Goal: Navigation & Orientation: Find specific page/section

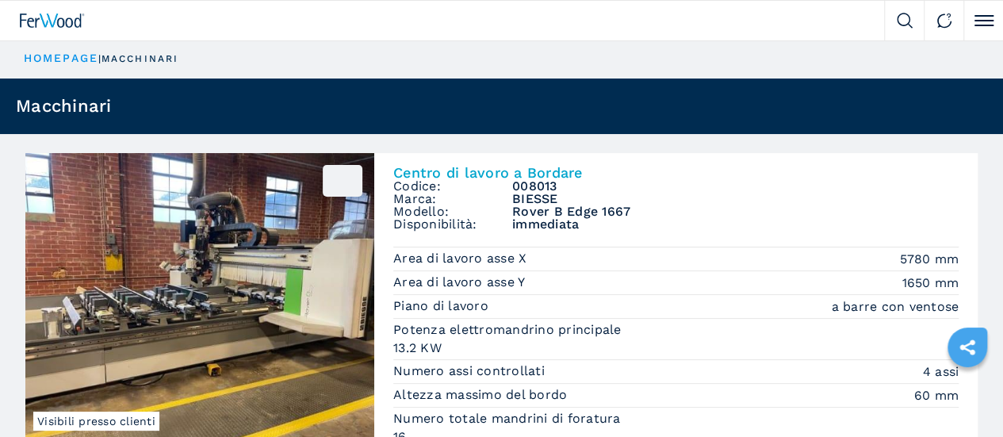
click at [0, 0] on link "Vendiamo" at bounding box center [0, 0] width 0 height 0
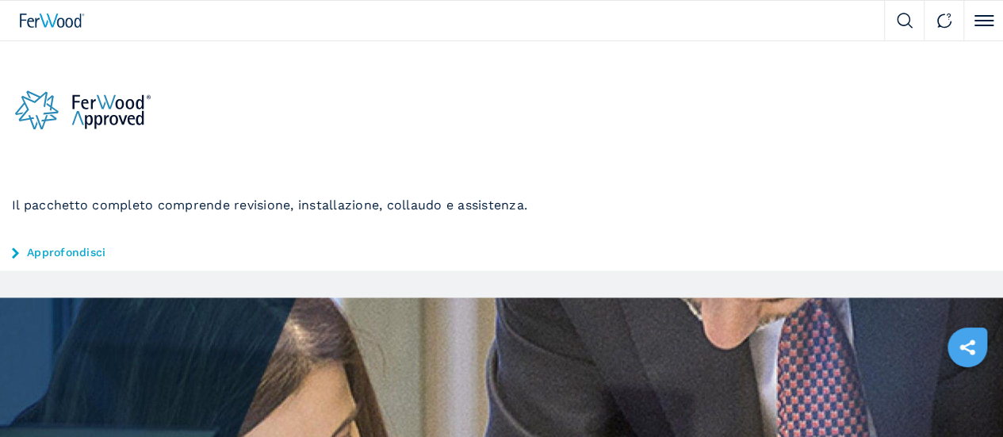
scroll to position [317, 0]
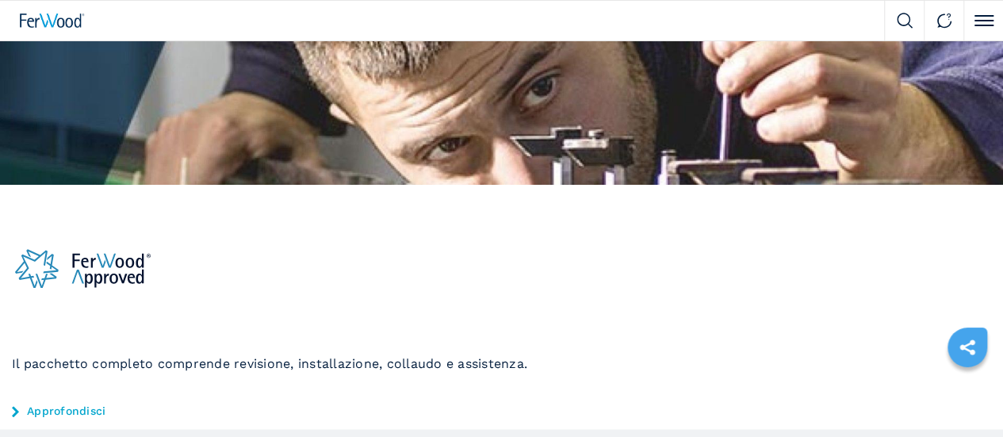
click at [610, 404] on link "Approfondisci" at bounding box center [501, 410] width 979 height 13
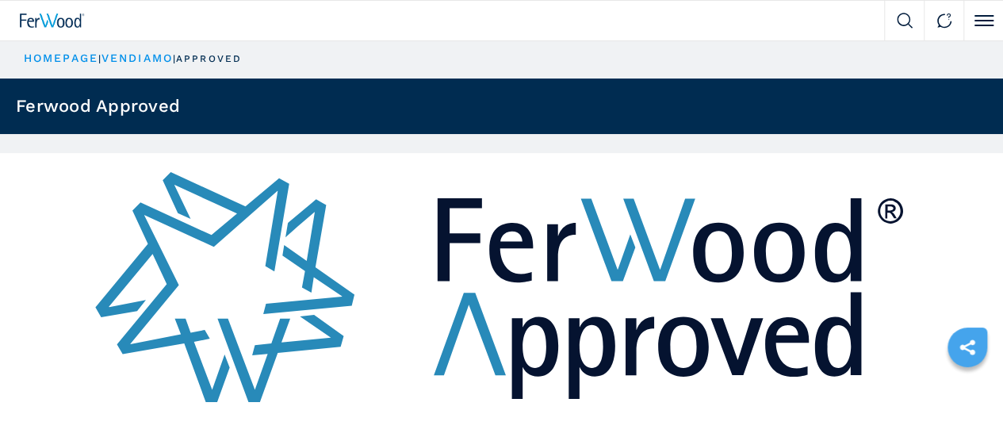
click at [0, 0] on link "Vendiamo" at bounding box center [0, 0] width 0 height 0
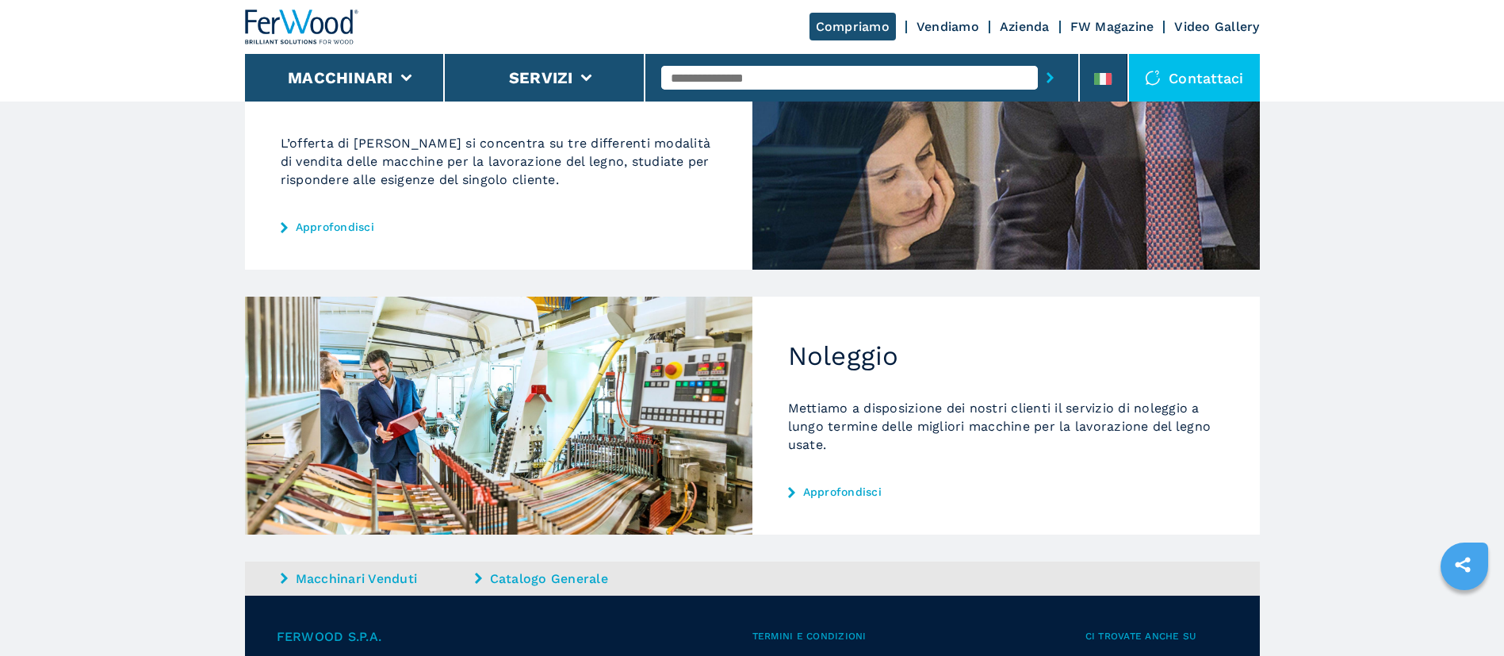
scroll to position [476, 0]
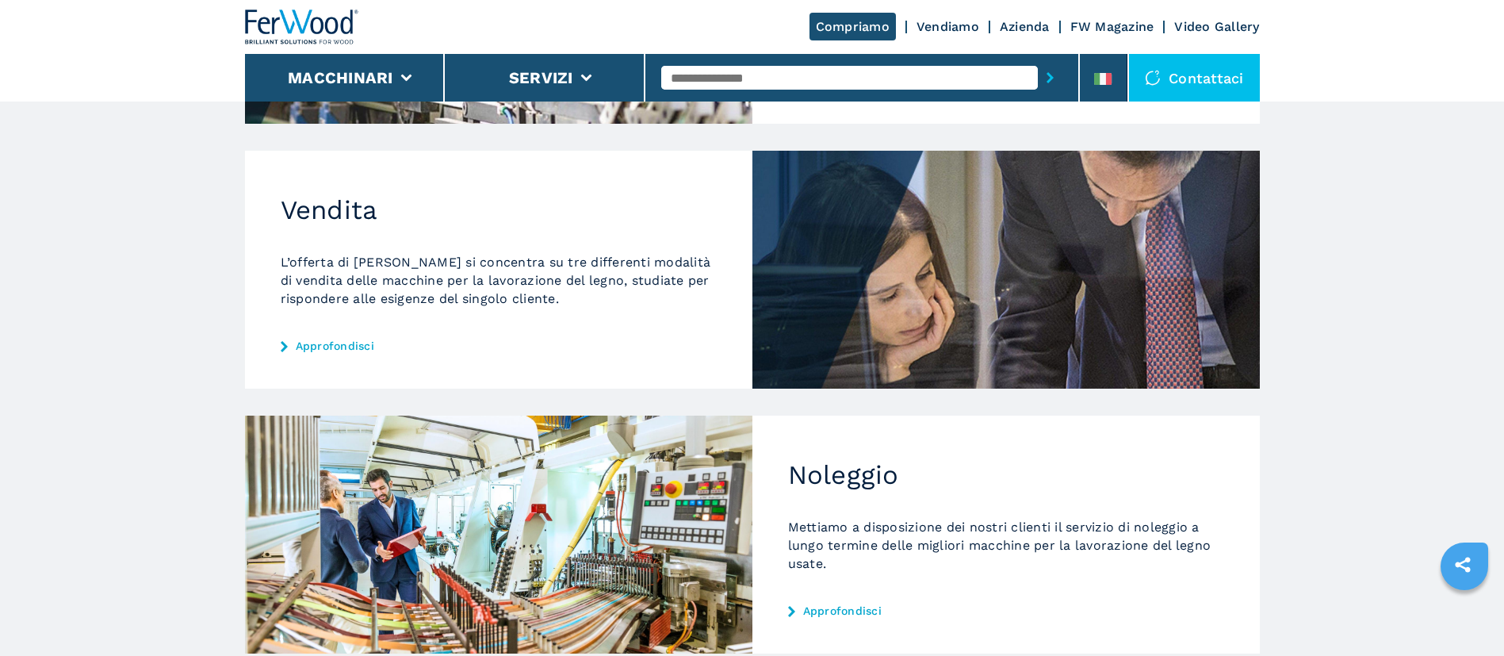
click at [322, 342] on link "Approfondisci" at bounding box center [499, 345] width 436 height 13
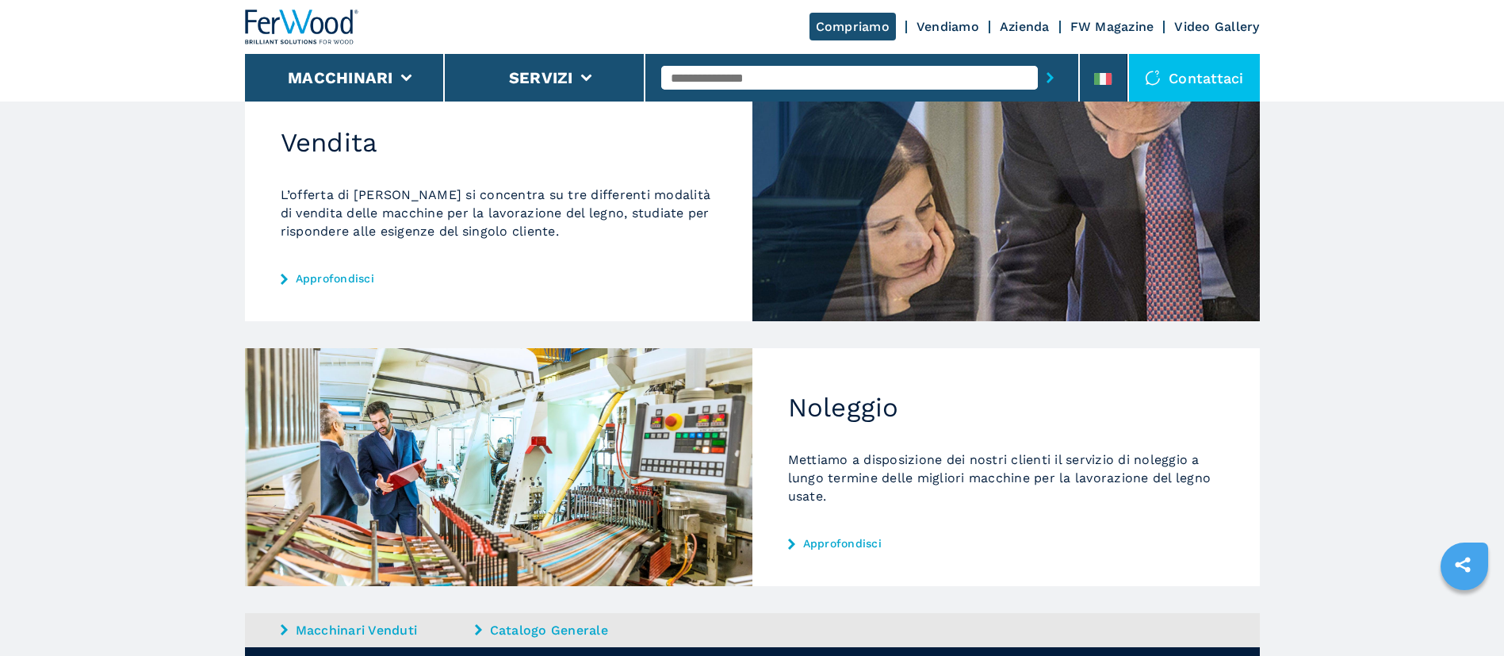
scroll to position [595, 0]
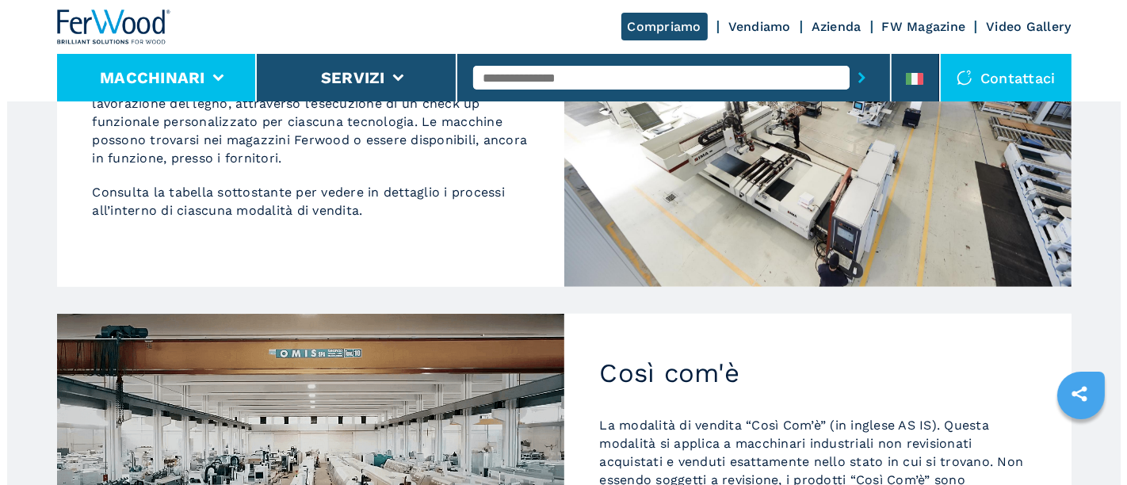
scroll to position [778, 0]
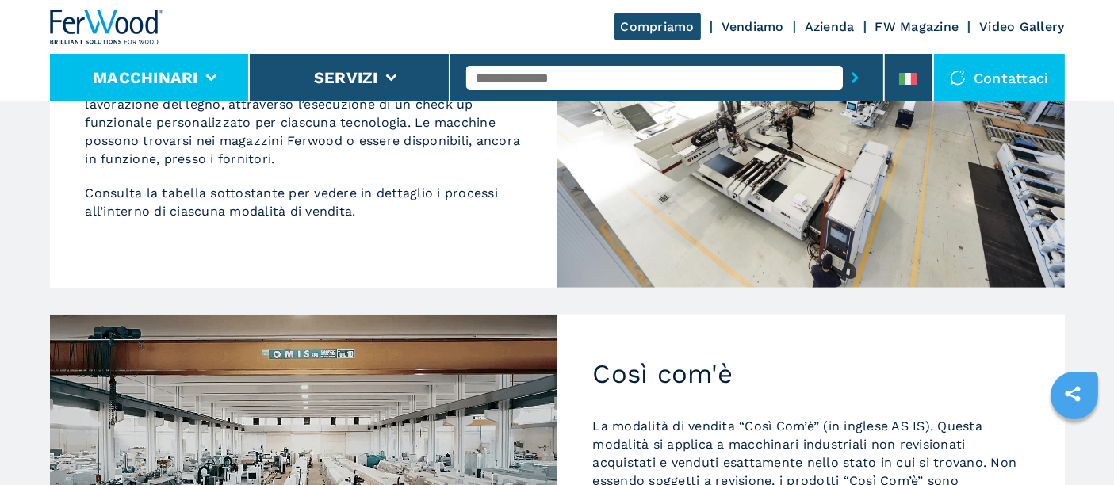
click at [152, 68] on button "Macchinari" at bounding box center [145, 77] width 105 height 19
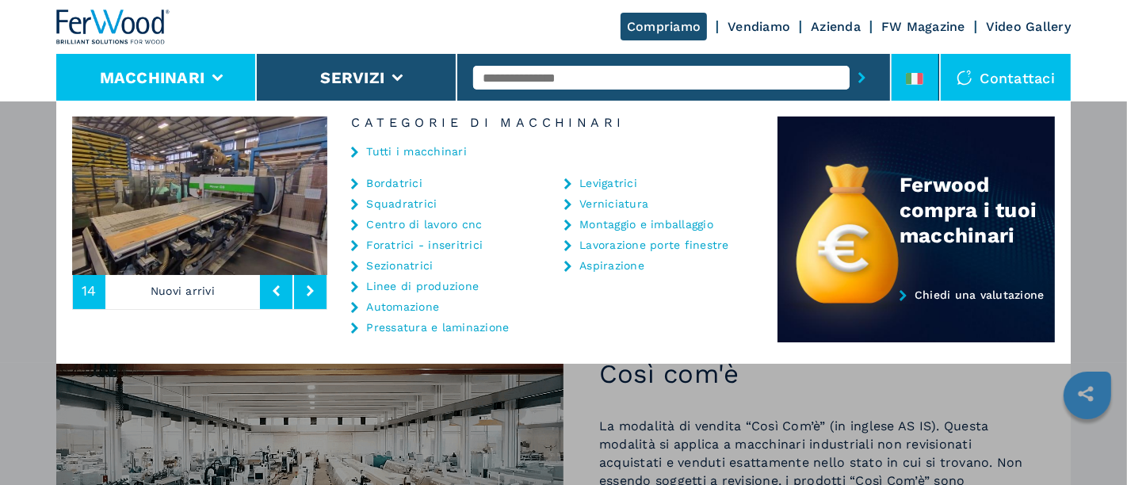
click at [924, 69] on li at bounding box center [916, 78] width 48 height 48
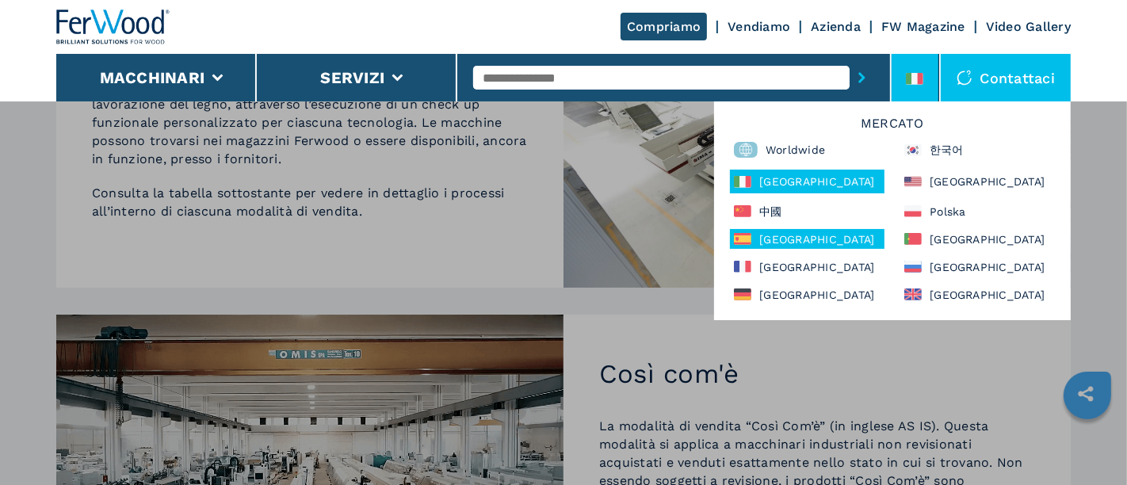
click at [793, 236] on div "España" at bounding box center [807, 239] width 155 height 20
